Goal: Task Accomplishment & Management: Use online tool/utility

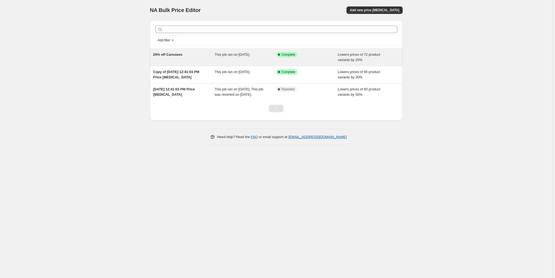
click at [174, 56] on span "25% off Canvases" at bounding box center [168, 54] width 30 height 4
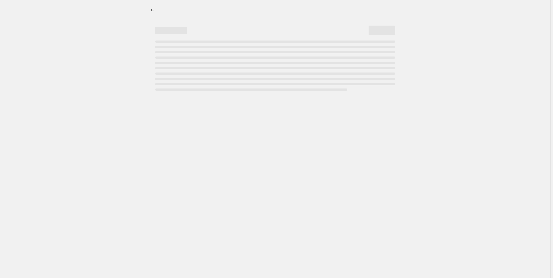
select select "percentage"
select select "collection"
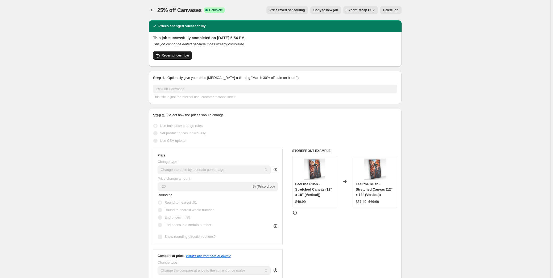
click at [180, 53] on span "Revert prices now" at bounding box center [175, 55] width 27 height 4
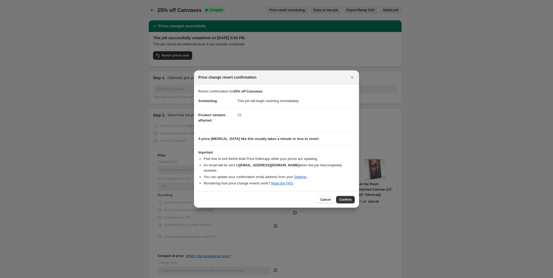
click at [349, 197] on span "Confirm" at bounding box center [345, 199] width 12 height 4
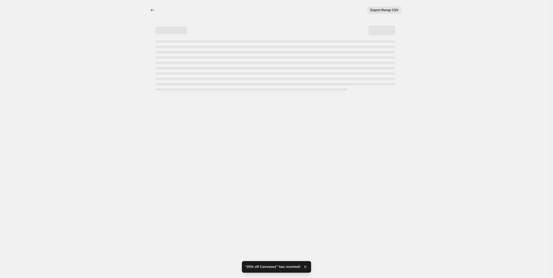
select select "percentage"
select select "collection"
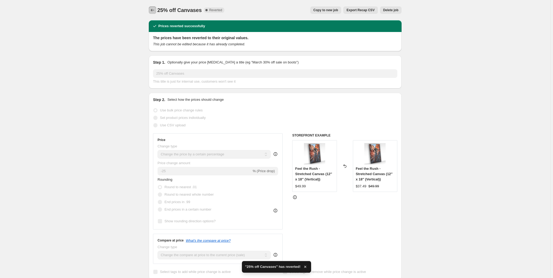
click at [155, 10] on icon "Price change jobs" at bounding box center [152, 9] width 5 height 5
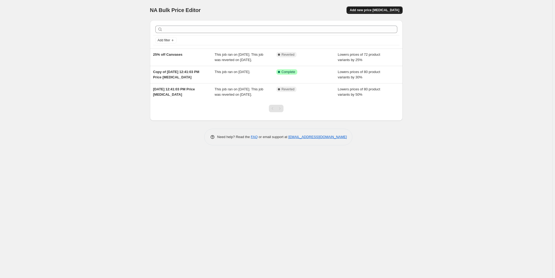
click at [378, 10] on span "Add new price [MEDICAL_DATA]" at bounding box center [374, 10] width 49 height 4
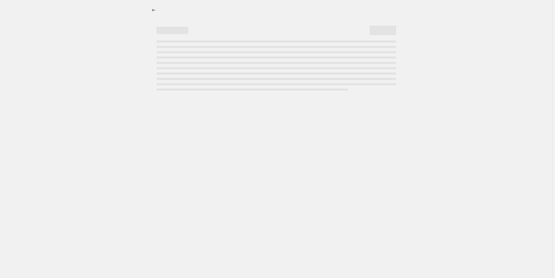
select select "percentage"
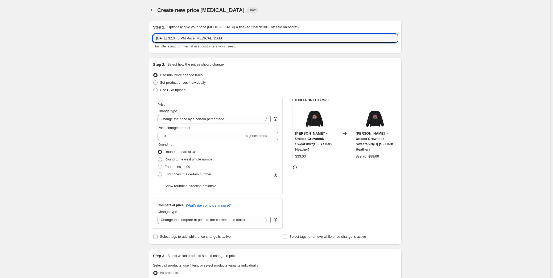
drag, startPoint x: 231, startPoint y: 41, endPoint x: 141, endPoint y: 43, distance: 89.7
type input "%"
type input "30% off womens"
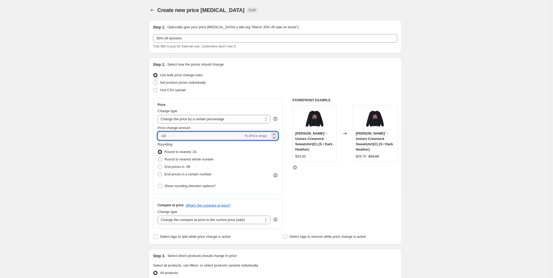
drag, startPoint x: 207, startPoint y: 134, endPoint x: 163, endPoint y: 141, distance: 44.4
click at [163, 141] on div "Price Change type Change the price to a certain amount Change the price by a ce…" at bounding box center [218, 145] width 121 height 87
type input "-30"
click at [219, 153] on div "Rounding Round to nearest .01 Round to nearest whole number End prices in .99 E…" at bounding box center [218, 160] width 121 height 36
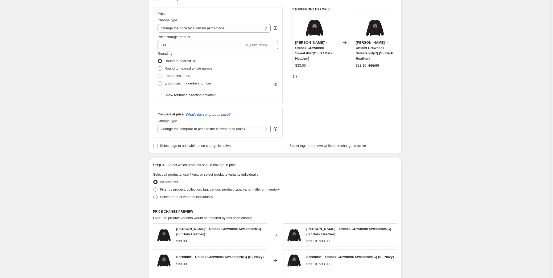
scroll to position [97, 0]
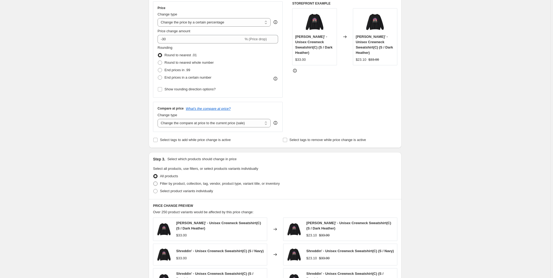
click at [158, 183] on span at bounding box center [155, 183] width 4 height 4
click at [154, 181] on input "Filter by product, collection, tag, vendor, product type, variant title, or inv…" at bounding box center [153, 181] width 0 height 0
radio input "true"
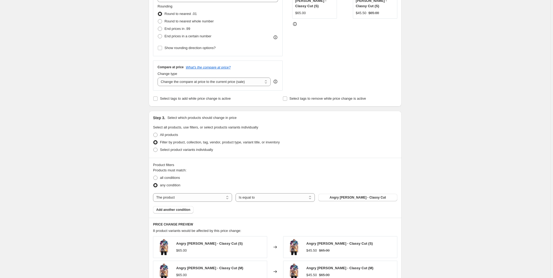
scroll to position [145, 0]
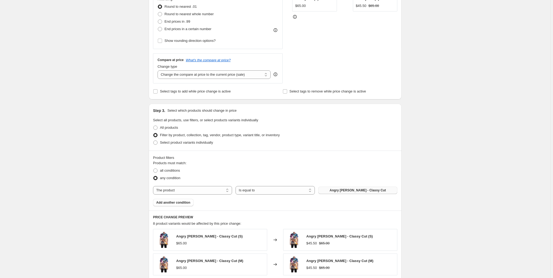
click at [348, 192] on span "Angry [PERSON_NAME] - Classy Cut" at bounding box center [358, 190] width 56 height 4
click at [216, 191] on select "The product The product's collection The product's tag The product's vendor The…" at bounding box center [192, 190] width 79 height 9
select select "collection"
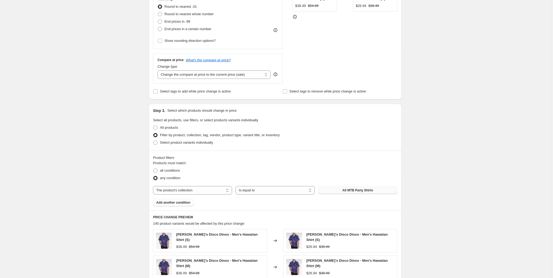
click at [361, 191] on span "All MTB Party Shirts" at bounding box center [357, 190] width 31 height 4
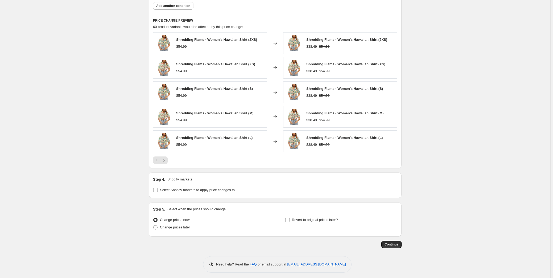
scroll to position [344, 0]
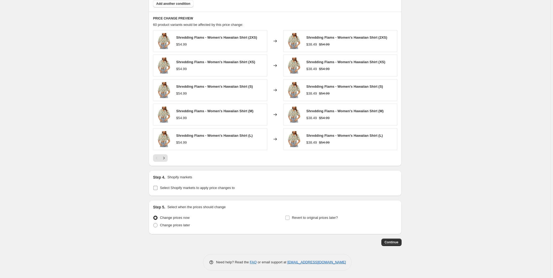
click at [156, 188] on input "Select Shopify markets to apply price changes to" at bounding box center [155, 187] width 4 height 4
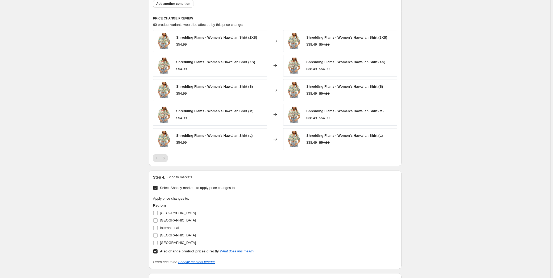
click at [156, 188] on input "Select Shopify markets to apply price changes to" at bounding box center [155, 187] width 4 height 4
checkbox input "false"
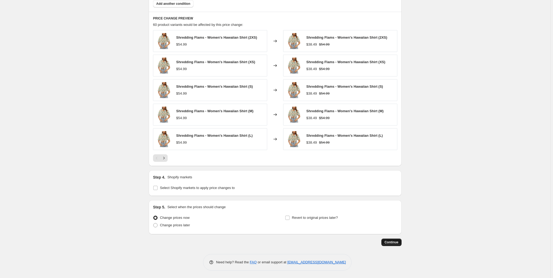
click at [392, 242] on span "Continue" at bounding box center [392, 242] width 14 height 4
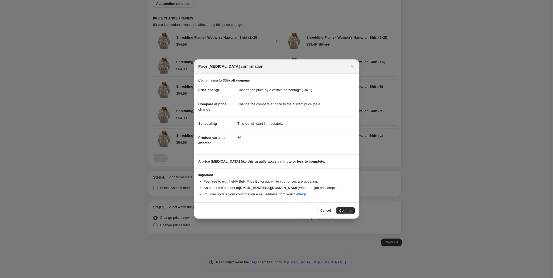
click at [340, 211] on span "Confirm" at bounding box center [345, 210] width 12 height 4
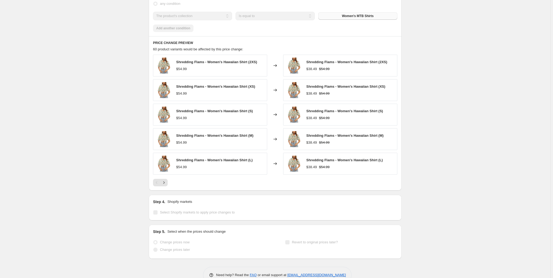
scroll to position [357, 0]
